Goal: Information Seeking & Learning: Find specific fact

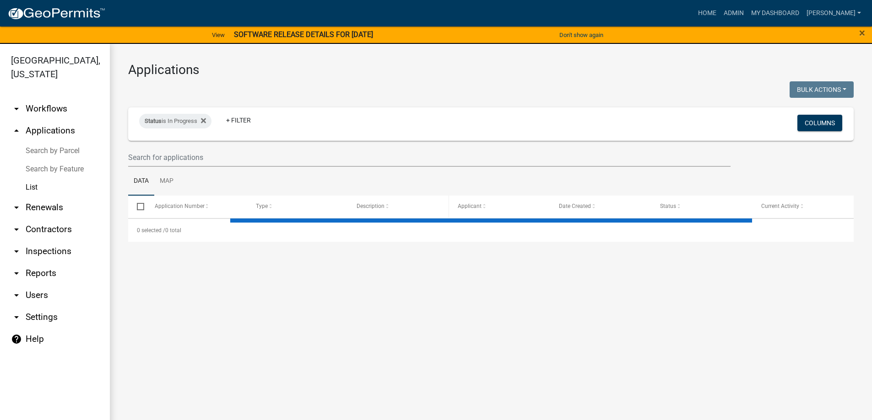
select select "3: 100"
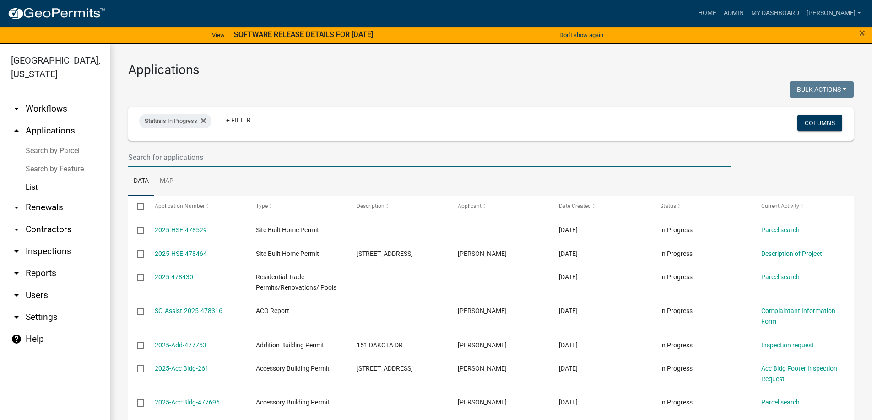
click at [182, 156] on input "text" at bounding box center [429, 157] width 602 height 19
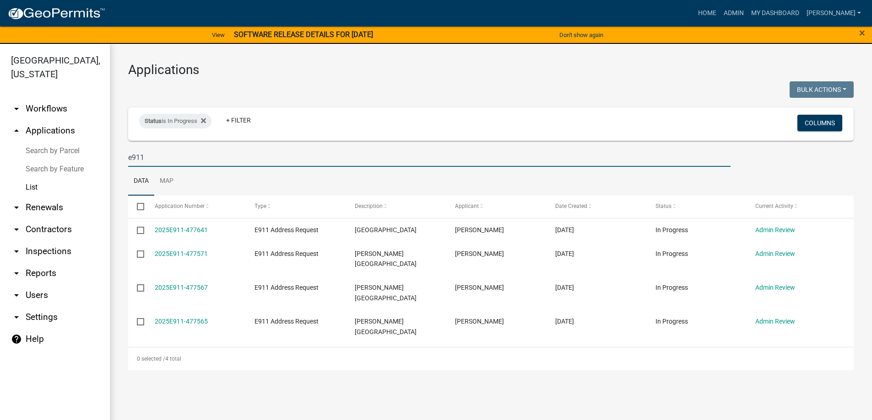
type input "e911"
drag, startPoint x: 180, startPoint y: 145, endPoint x: 102, endPoint y: 142, distance: 78.3
click at [102, 142] on div "[GEOGRAPHIC_DATA], [US_STATE] arrow_drop_down Workflows List arrow_drop_up Appl…" at bounding box center [436, 238] width 872 height 388
drag, startPoint x: 168, startPoint y: 159, endPoint x: 71, endPoint y: 152, distance: 97.7
click at [71, 152] on div "[GEOGRAPHIC_DATA], [US_STATE] arrow_drop_down Workflows List arrow_drop_up Appl…" at bounding box center [436, 238] width 872 height 388
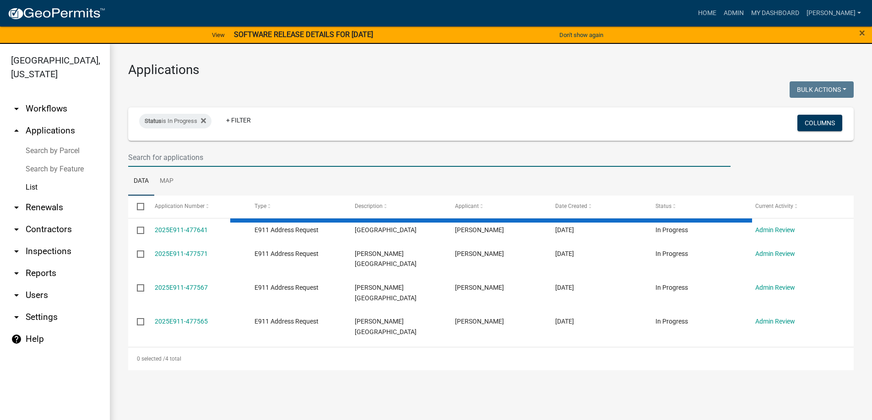
select select "3: 100"
